Goal: Information Seeking & Learning: Check status

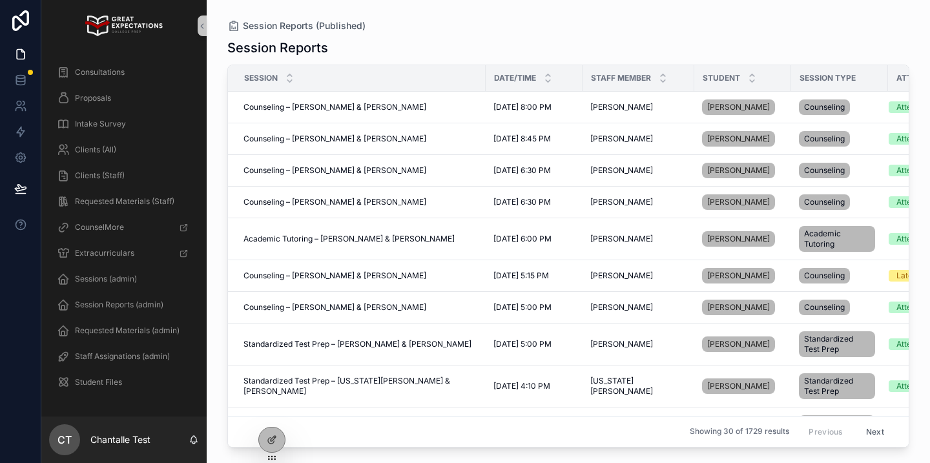
click at [161, 147] on div "Clients (All)" at bounding box center [124, 149] width 134 height 21
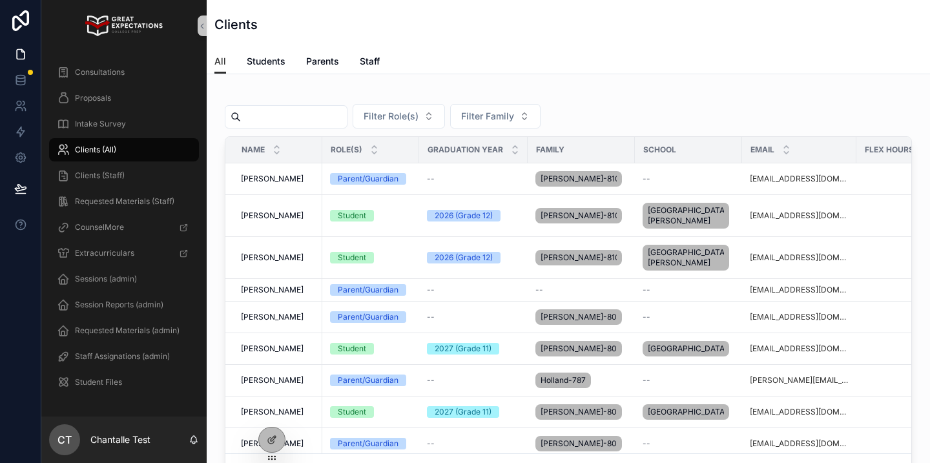
click at [322, 116] on input "scrollable content" at bounding box center [294, 117] width 106 height 18
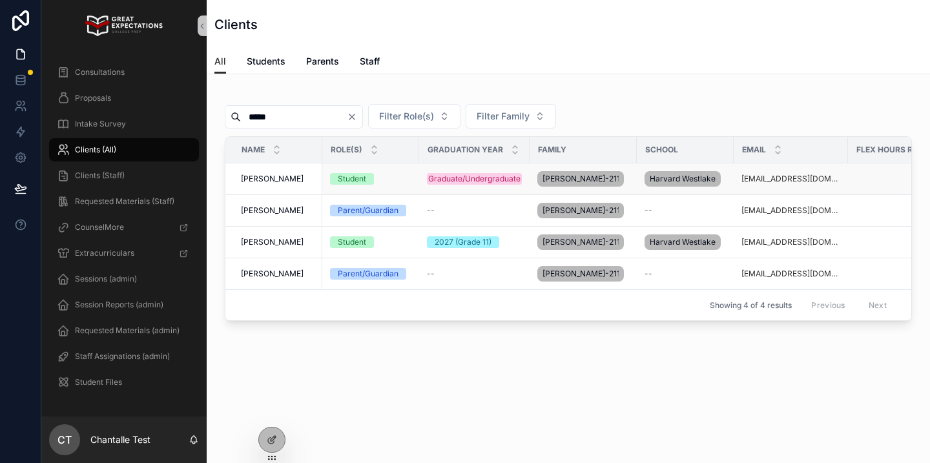
type input "*****"
click at [278, 180] on span "[PERSON_NAME]" at bounding box center [272, 179] width 63 height 10
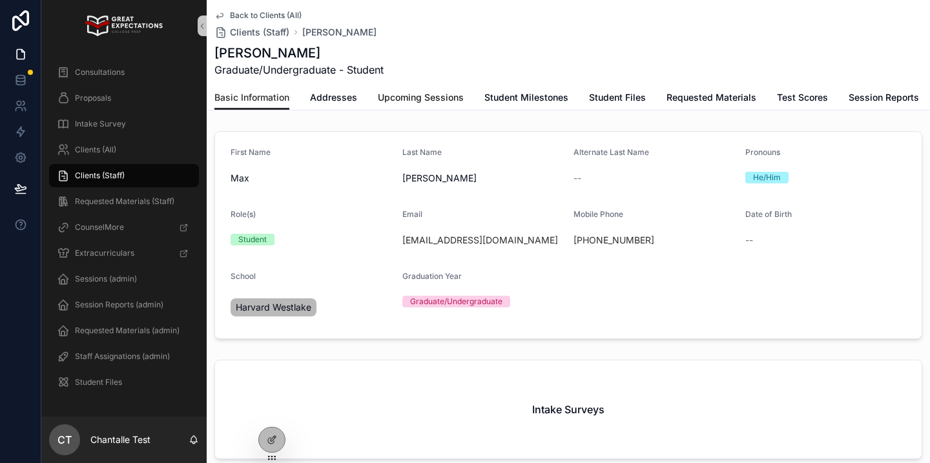
click at [424, 101] on span "Upcoming Sessions" at bounding box center [421, 97] width 86 height 13
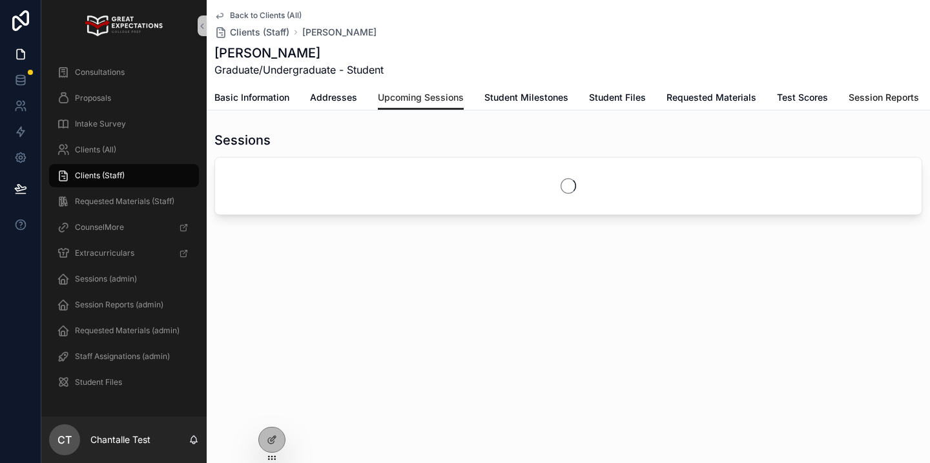
click at [881, 104] on link "Session Reports" at bounding box center [883, 99] width 70 height 26
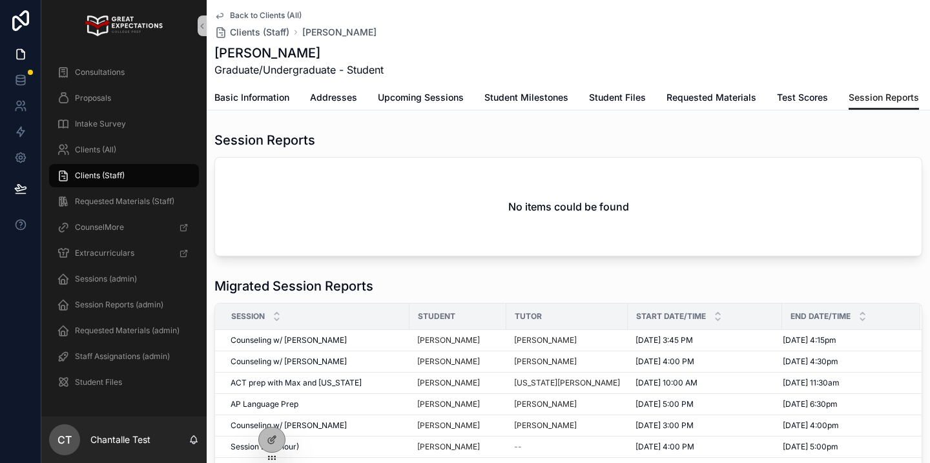
scroll to position [69, 0]
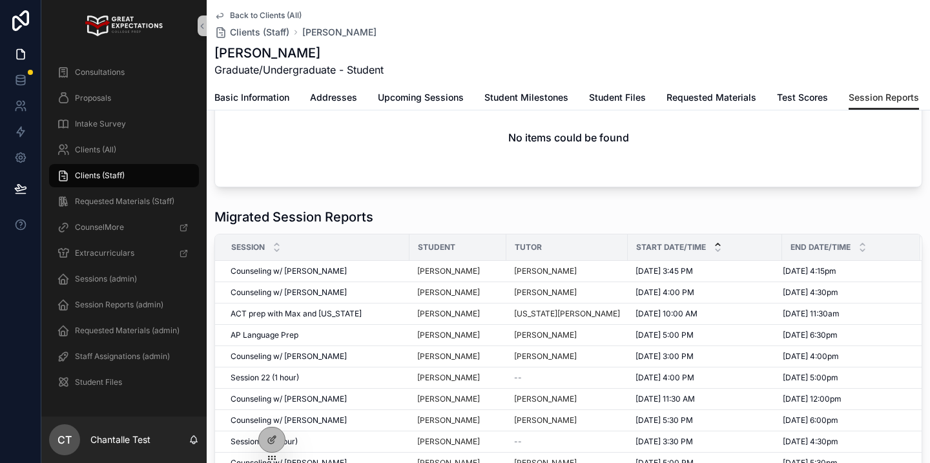
click at [714, 241] on icon "scrollable content" at bounding box center [717, 244] width 8 height 8
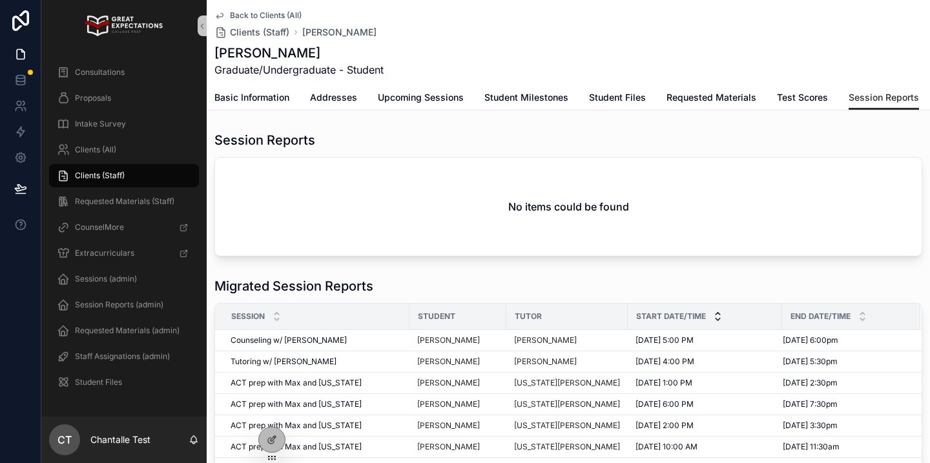
click at [714, 320] on icon "scrollable content" at bounding box center [717, 319] width 8 height 8
